Goal: Task Accomplishment & Management: Complete application form

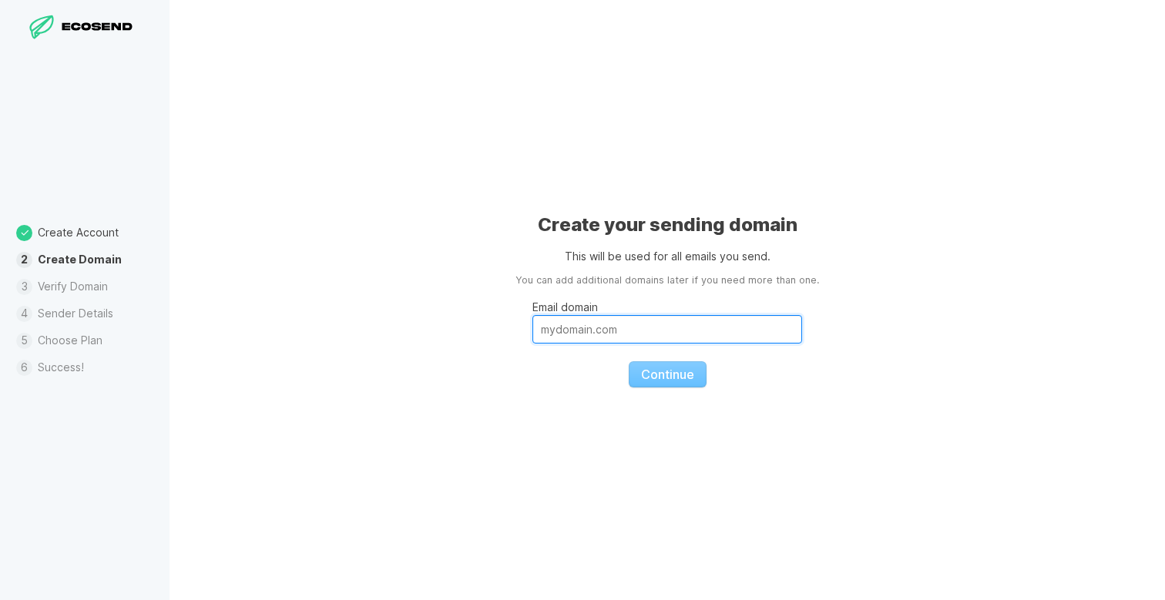
click at [646, 327] on input "Email domain" at bounding box center [667, 329] width 270 height 29
type input "[DOMAIN_NAME]"
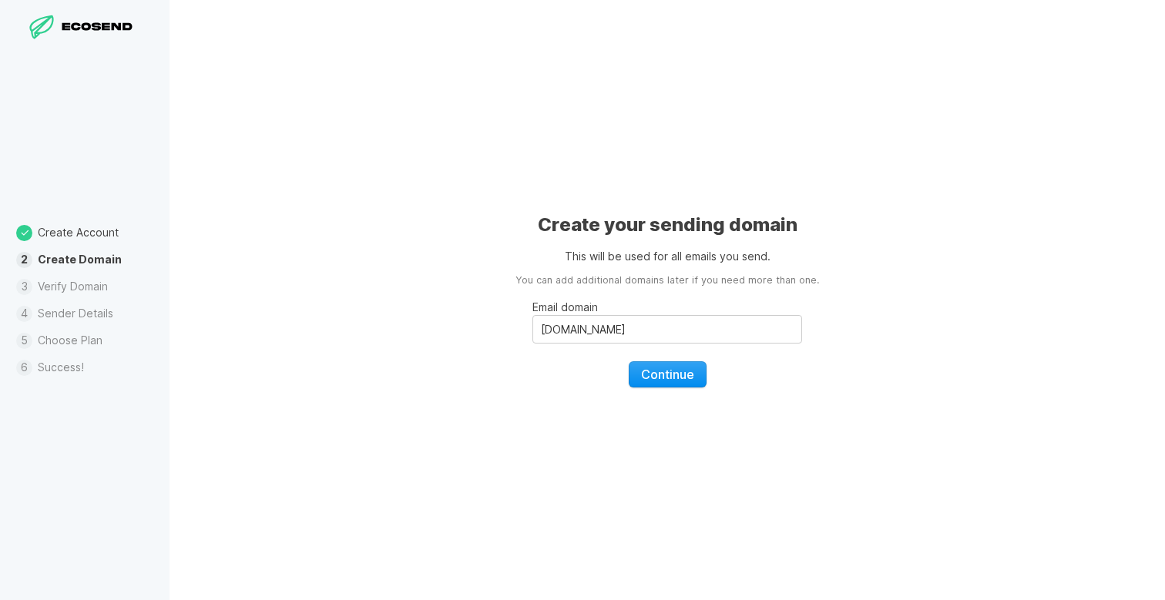
click at [678, 374] on span "Continue" at bounding box center [667, 374] width 53 height 15
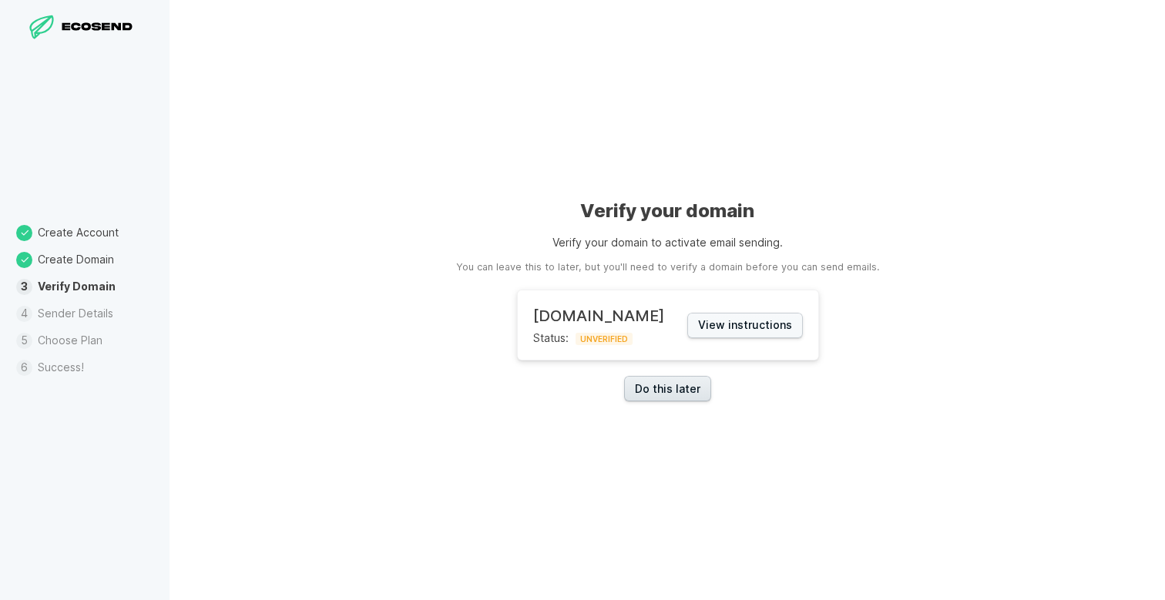
click at [639, 386] on link "Do this later" at bounding box center [667, 388] width 87 height 25
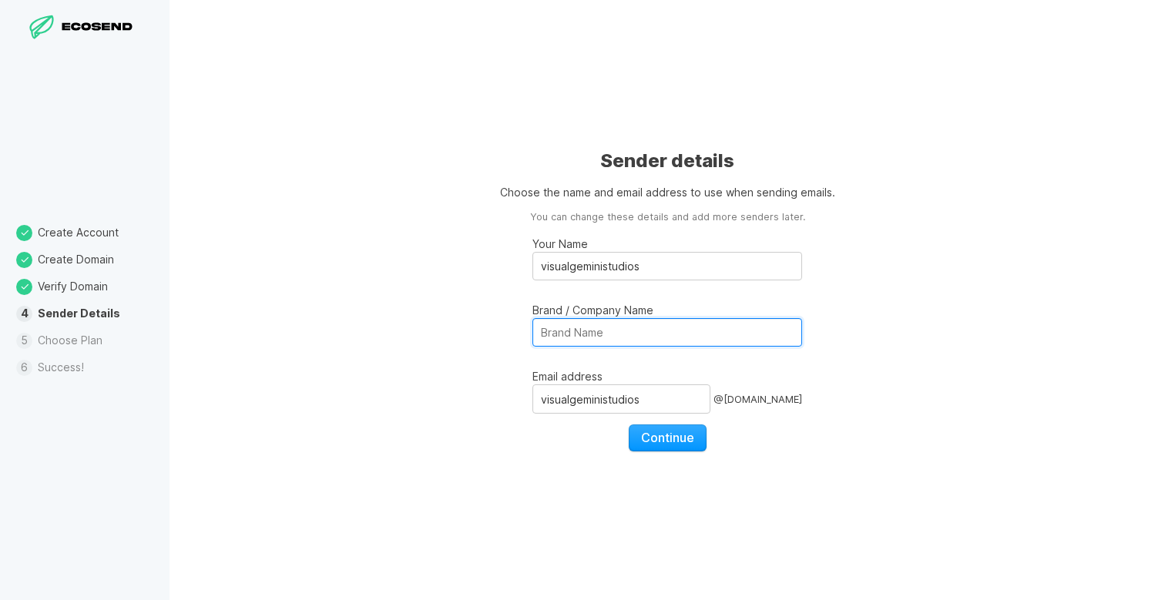
click at [583, 338] on input "Brand / Company Name" at bounding box center [667, 332] width 270 height 29
type input "Visual Gemini Studios"
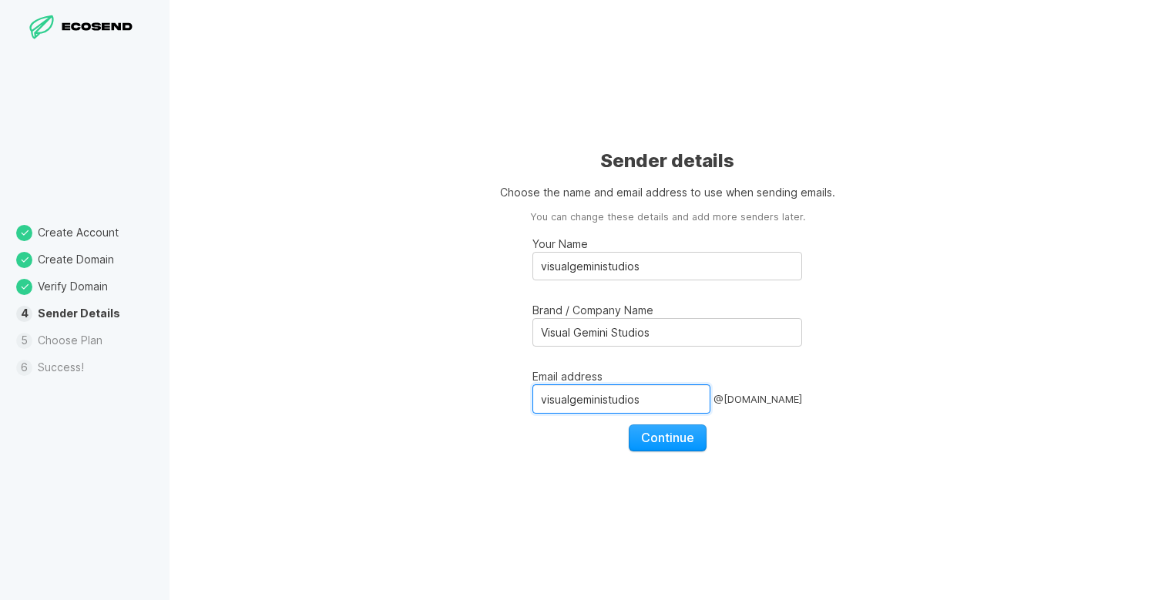
drag, startPoint x: 642, startPoint y: 400, endPoint x: 461, endPoint y: 397, distance: 181.0
click at [461, 397] on div "Sender details Choose the name and email address to use when sending emails. Yo…" at bounding box center [666, 300] width 995 height 600
type input "[PERSON_NAME]"
click at [651, 443] on span "Continue" at bounding box center [667, 437] width 53 height 15
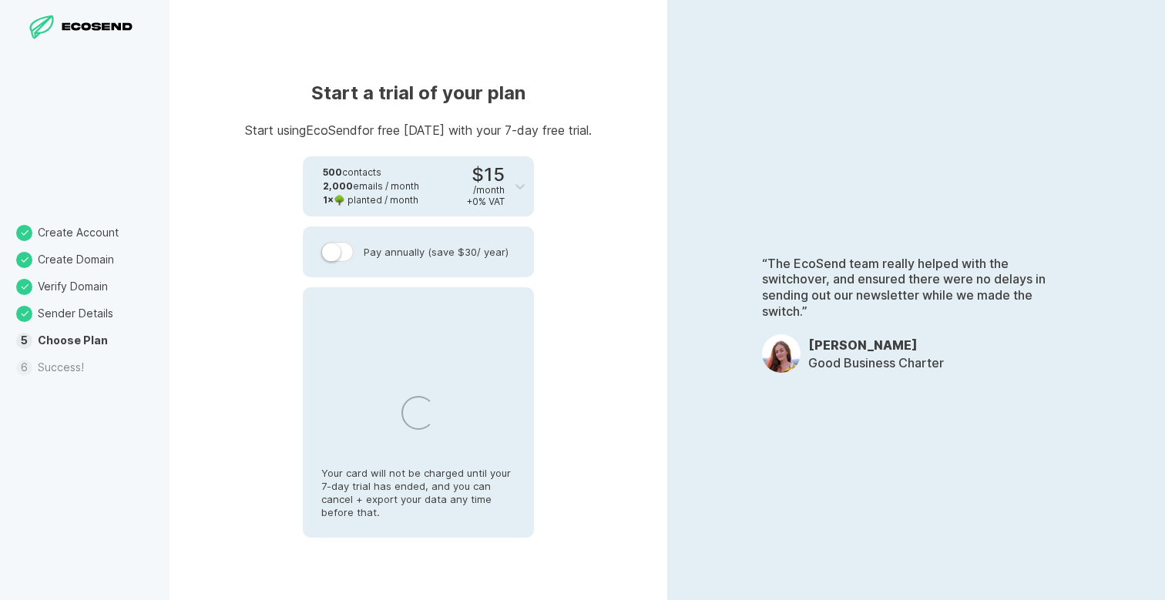
select select "ZA"
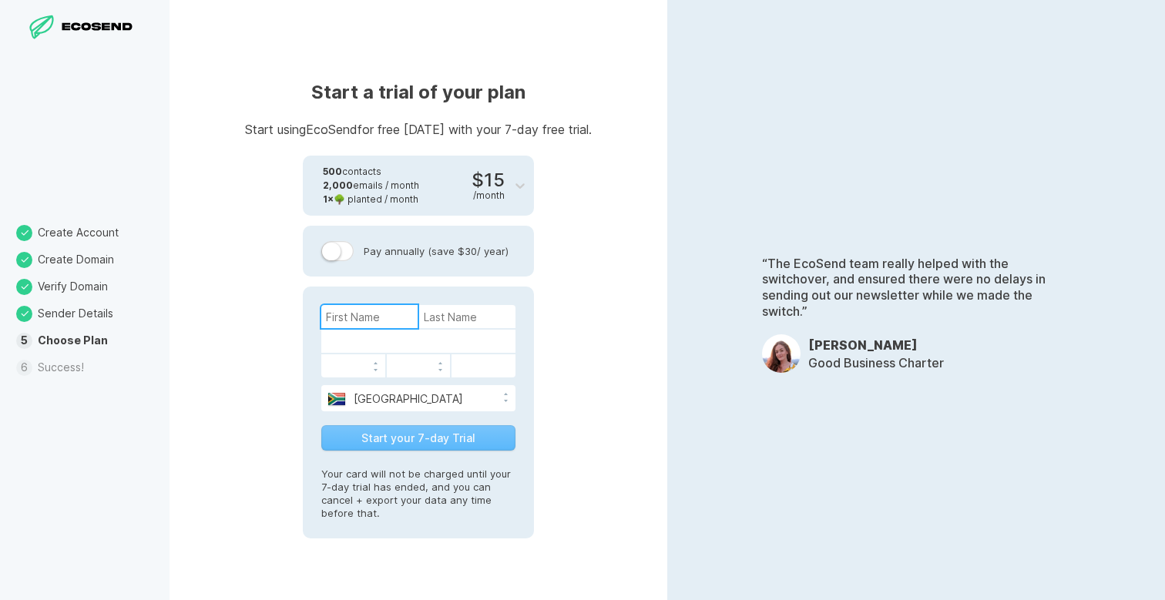
click at [372, 319] on input at bounding box center [369, 316] width 96 height 23
type input "Jennifefr"
drag, startPoint x: 377, startPoint y: 320, endPoint x: 310, endPoint y: 311, distance: 66.8
click at [306, 313] on div "Jennifefr [GEOGRAPHIC_DATA] [GEOGRAPHIC_DATA] [GEOGRAPHIC_DATA] [GEOGRAPHIC_DAT…" at bounding box center [418, 412] width 231 height 251
